Goal: Find specific page/section: Find specific page/section

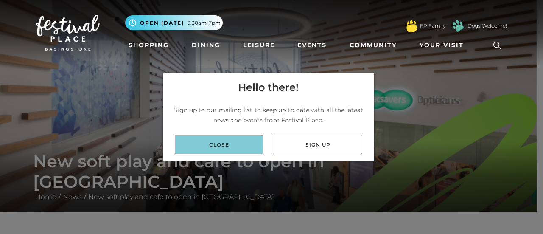
click at [213, 144] on link "Close" at bounding box center [219, 144] width 89 height 19
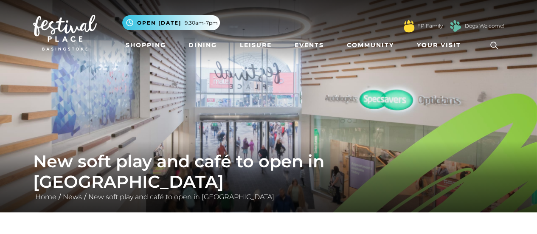
click at [65, 27] on img at bounding box center [65, 33] width 64 height 36
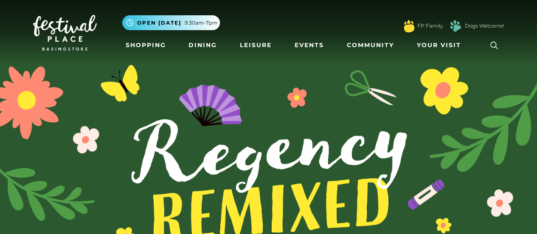
click at [493, 44] on icon at bounding box center [493, 45] width 13 height 13
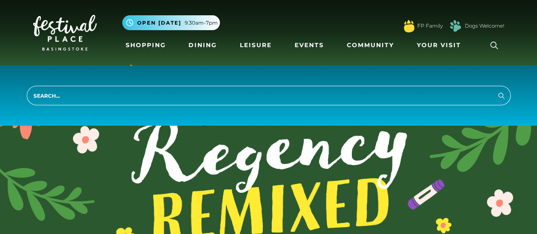
click at [36, 96] on input "search" at bounding box center [269, 96] width 484 height 20
type input "soft play"
click at [496, 90] on button "Search" at bounding box center [501, 95] width 10 height 11
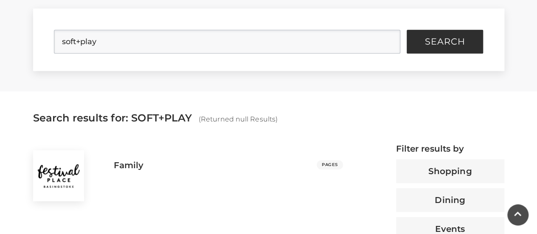
scroll to position [212, 0]
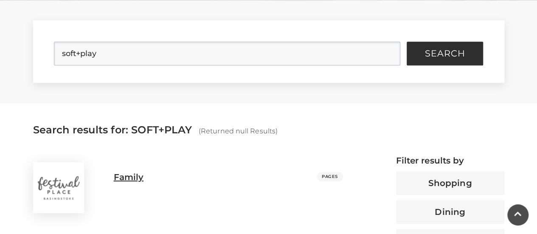
click at [131, 176] on h3 "Family" at bounding box center [129, 177] width 30 height 10
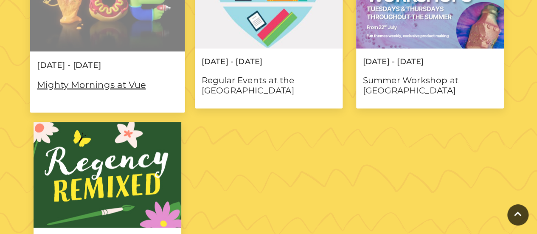
scroll to position [509, 0]
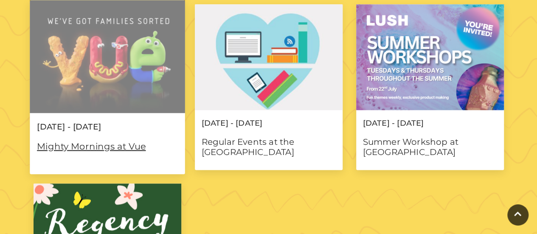
click at [85, 101] on img at bounding box center [107, 56] width 155 height 113
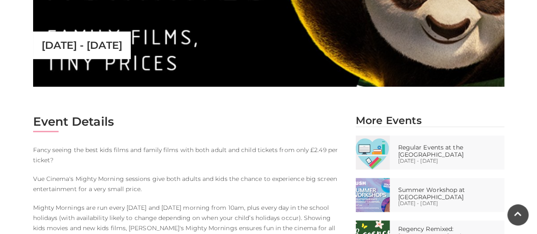
scroll to position [424, 0]
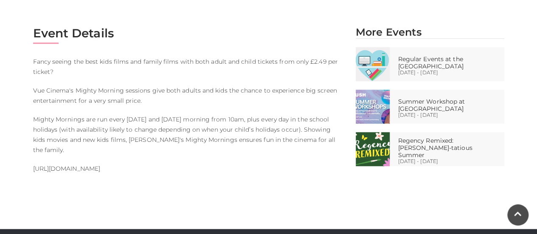
click at [77, 165] on link "[URL][DOMAIN_NAME]" at bounding box center [66, 169] width 67 height 8
